Goal: Navigation & Orientation: Find specific page/section

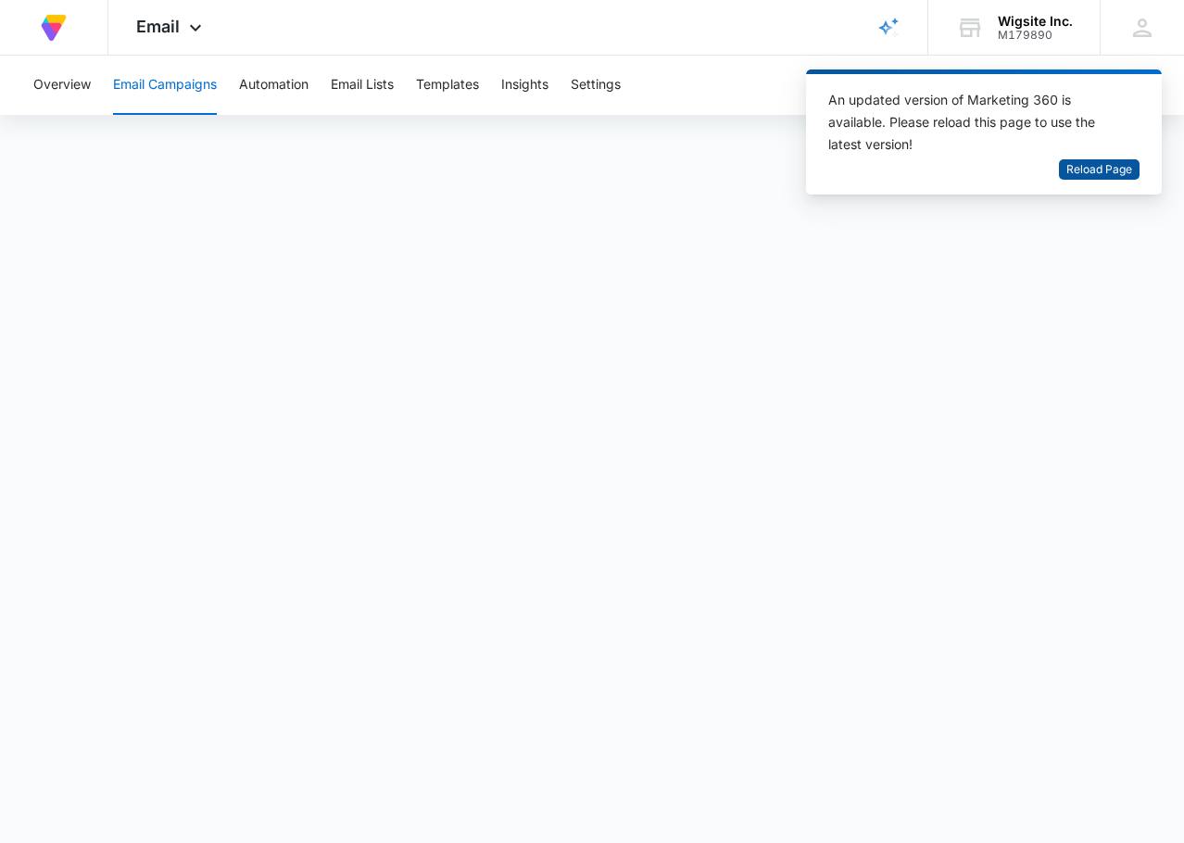
click at [1128, 167] on span "Reload Page" at bounding box center [1099, 170] width 66 height 18
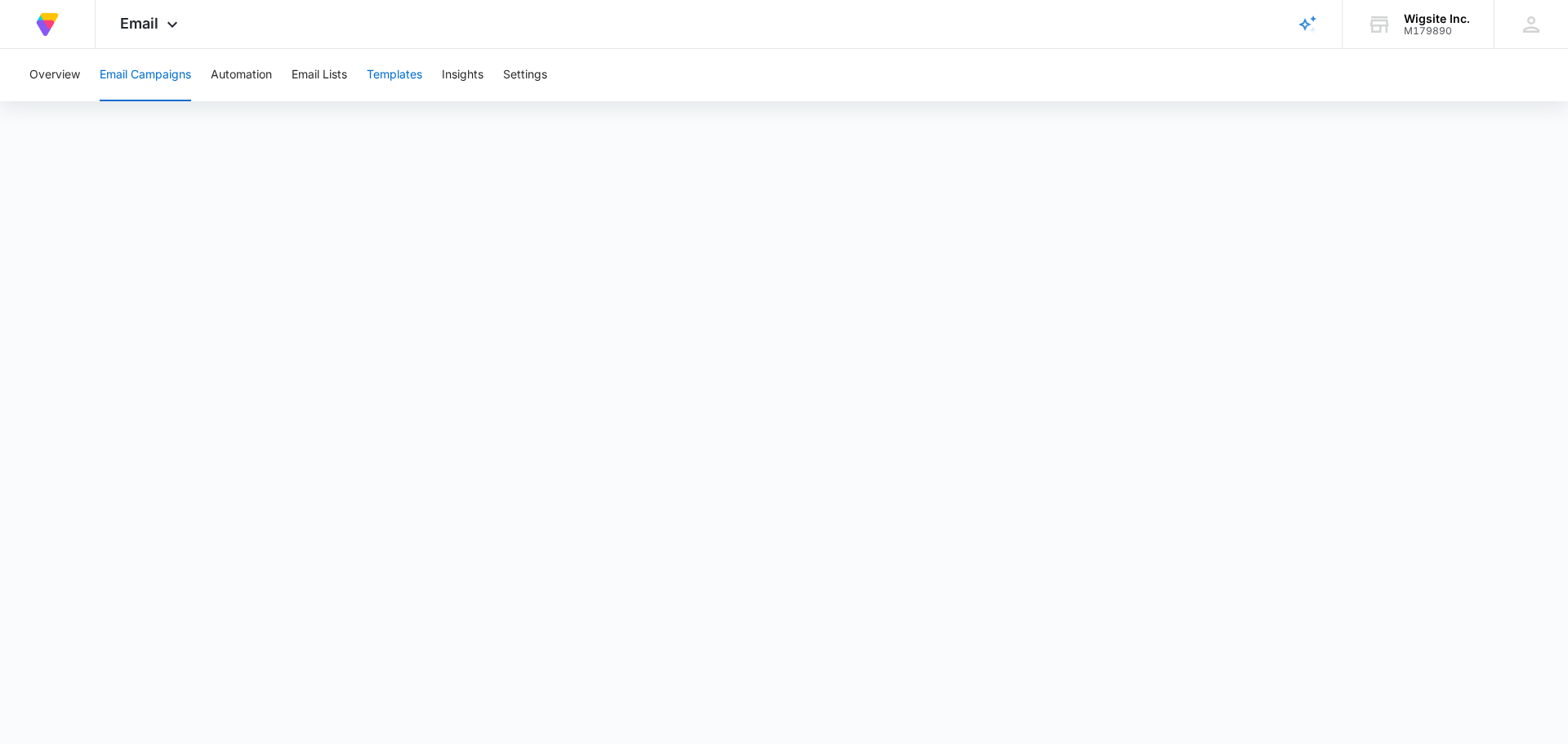
click at [392, 79] on button "Templates" at bounding box center [394, 75] width 56 height 52
click at [318, 73] on button "Email Lists" at bounding box center [319, 75] width 56 height 52
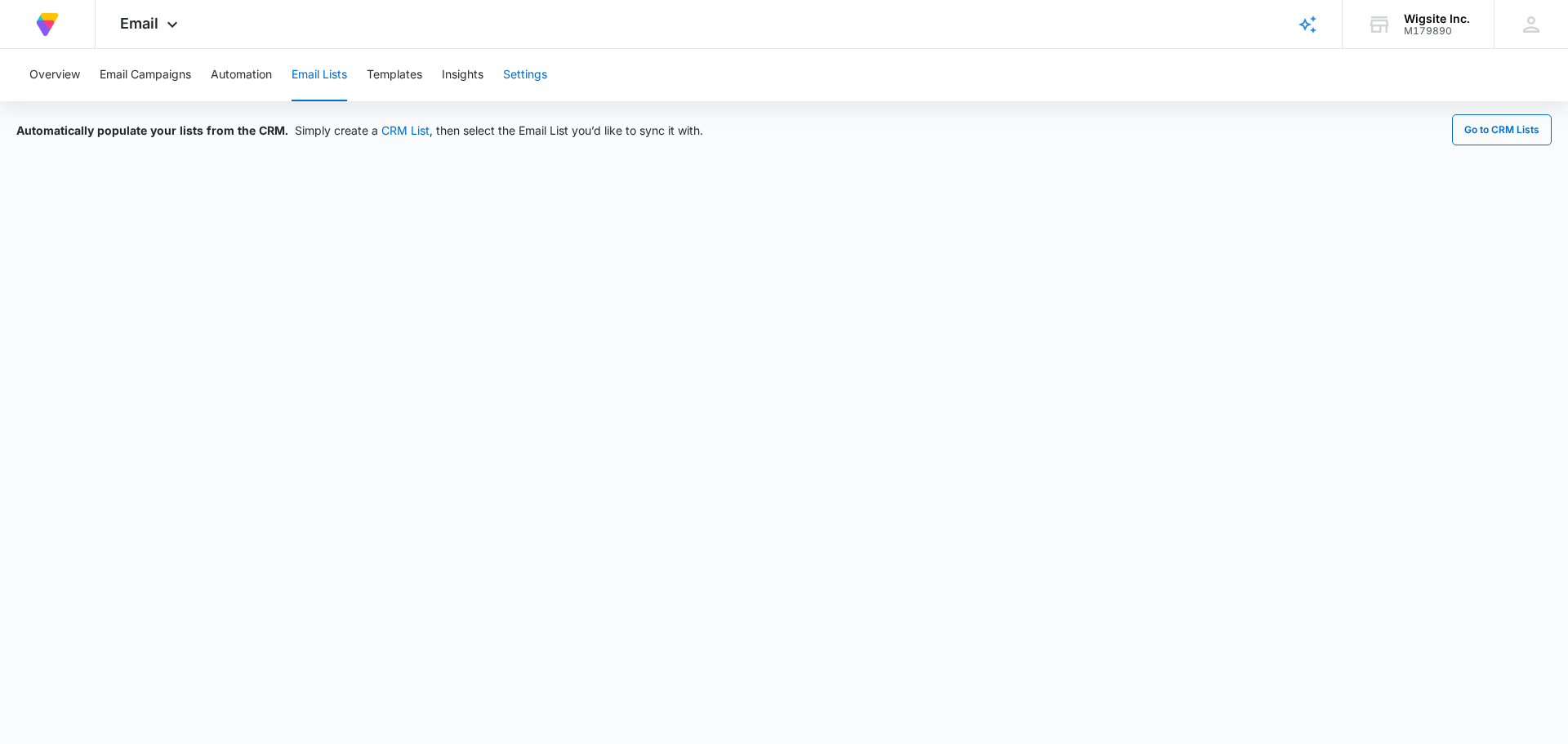
click at [545, 76] on button "Settings" at bounding box center [525, 75] width 44 height 52
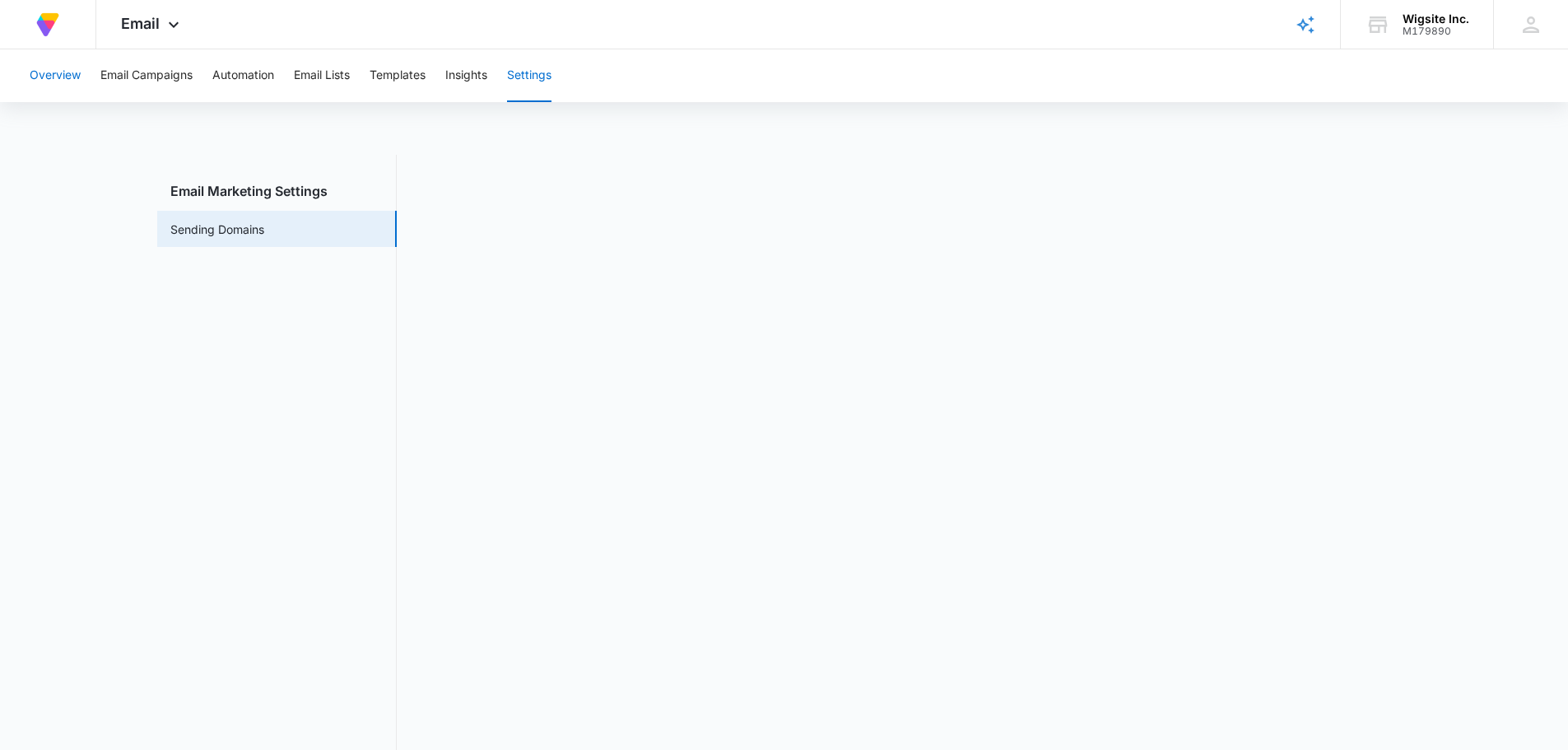
click at [68, 77] on button "Overview" at bounding box center [54, 76] width 51 height 52
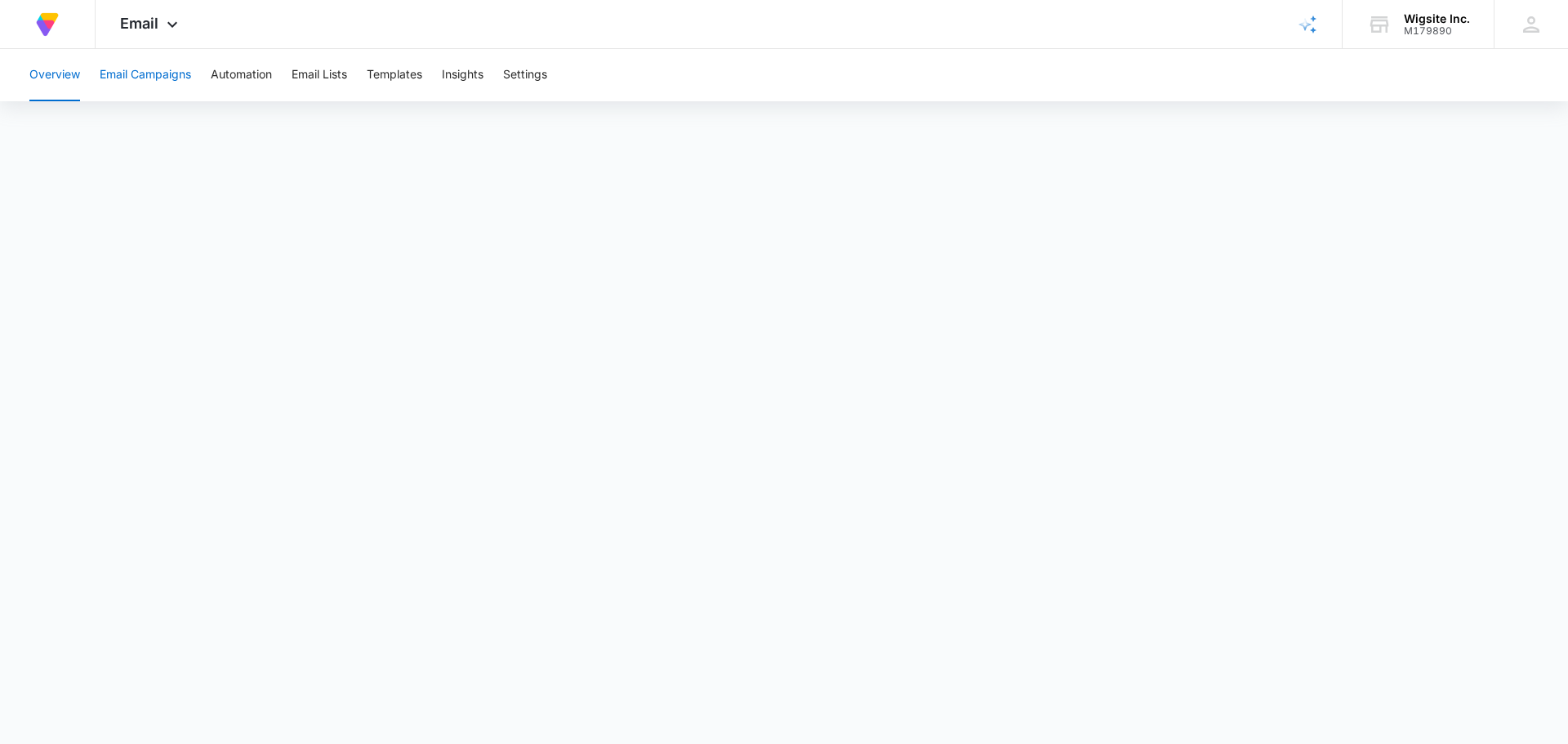
click at [117, 74] on button "Email Campaigns" at bounding box center [145, 75] width 92 height 52
